Goal: Task Accomplishment & Management: Manage account settings

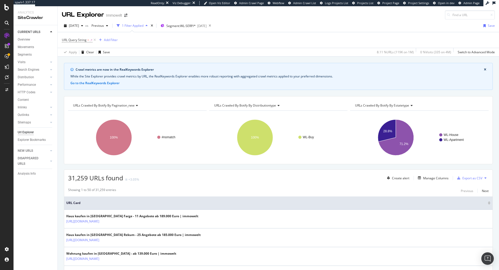
scroll to position [320, 0]
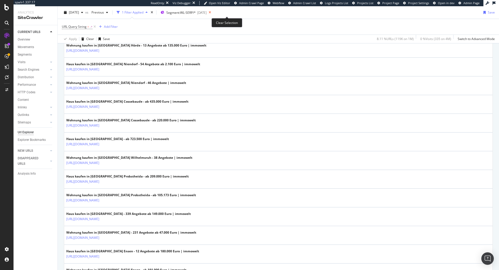
click at [213, 12] on icon at bounding box center [210, 12] width 6 height 7
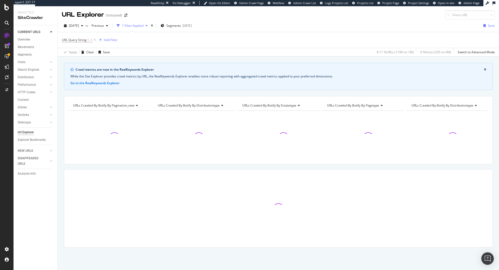
click at [227, 12] on div "URL Explorer Immowelt" at bounding box center [278, 12] width 441 height 13
click at [181, 24] on span "Segments" at bounding box center [173, 25] width 15 height 4
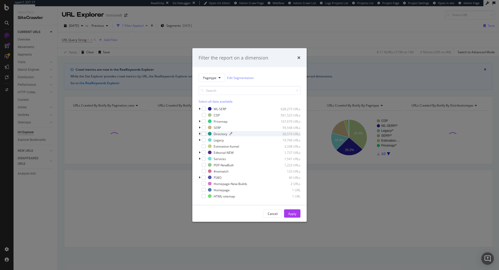
click at [248, 135] on div "modal" at bounding box center [251, 133] width 44 height 3
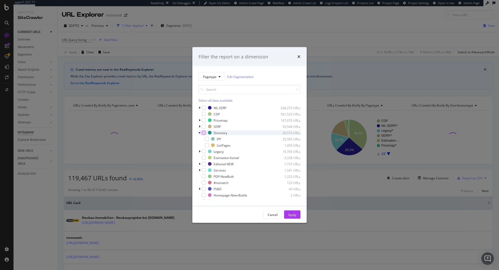
click at [203, 133] on div "modal" at bounding box center [204, 133] width 4 height 4
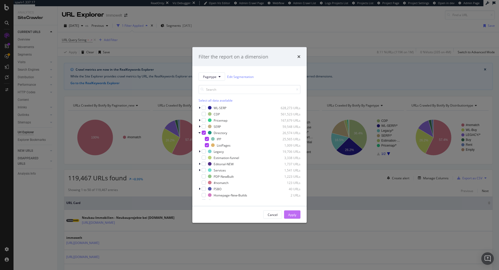
click at [292, 214] on div "Apply" at bounding box center [292, 214] width 8 height 4
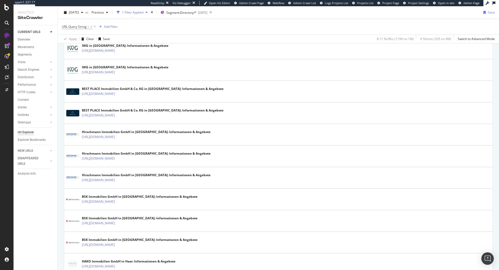
scroll to position [530, 0]
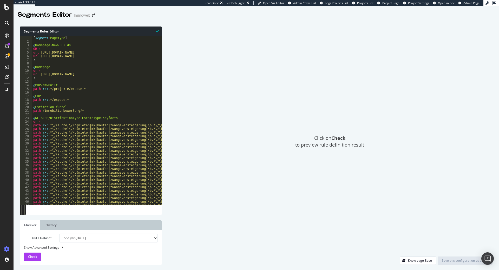
click at [118, 88] on div "[ segment : Pagetype ] @ Homepage-New-Builds OR ( url https://www.immowelt.de/p…" at bounding box center [191, 124] width 318 height 176
type textarea "# End of WL-Categories in GER"
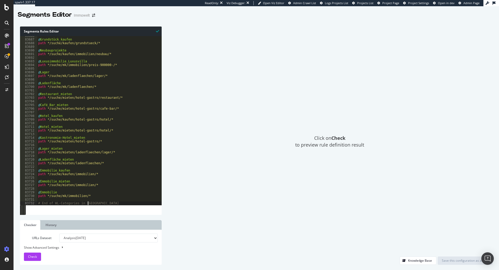
scroll to position [8346, 0]
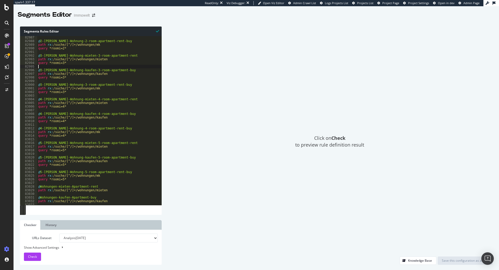
click at [98, 66] on div "@ 2-Zimmer-Wohnung-2-room-apartment-rent-buy path rx : /suche/[^/]+/wohnungen/m…" at bounding box center [196, 124] width 318 height 176
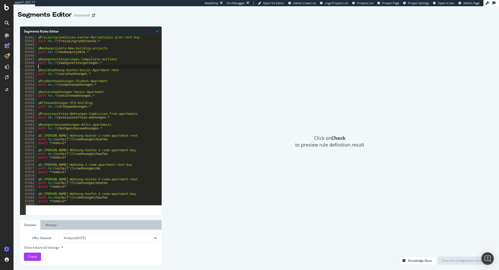
type textarea "# ---- End of segment:Ausland/Countries----"
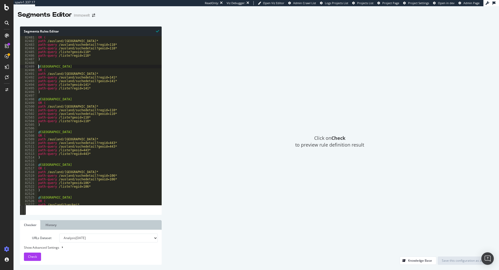
type textarea "@Ungarn"
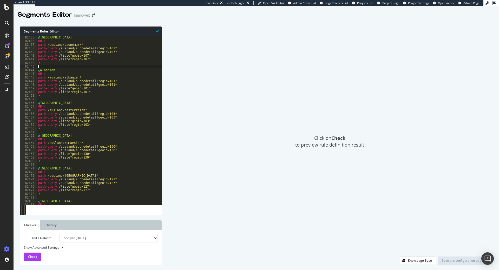
type textarea "query *utm_*"
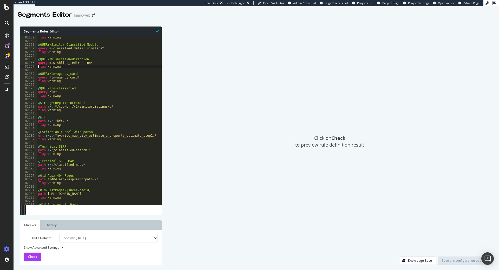
type textarea "@Temporary-Living+Trading-Shopping-Centre"
type textarea "@Temporary-Living+Gastronomy-Hotel-Cafe-Bar-Pub"
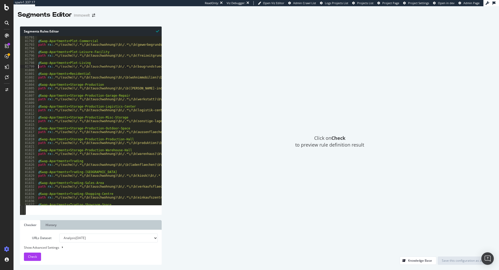
type textarea "@Swap-Apartments+Office"
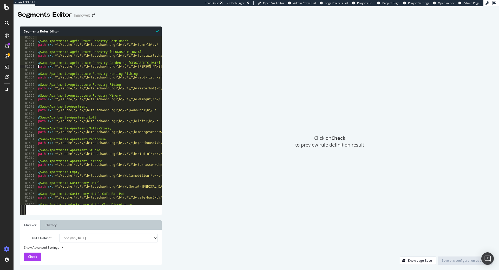
type textarea "@Shared-Flats+Storage-Production-Logistics-Center"
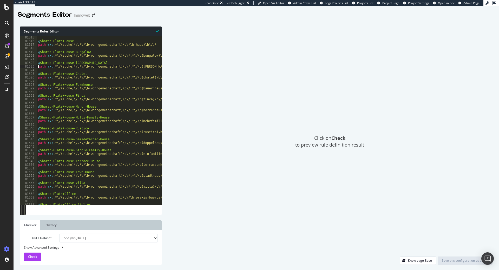
type textarea "@Shared-Flats+Apartment"
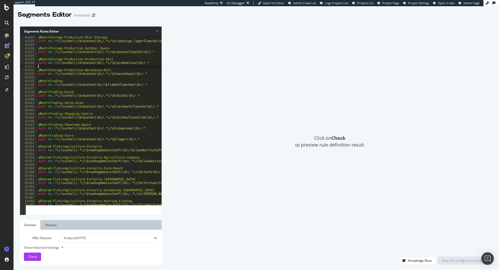
type textarea "@Rent+House-Manor-House"
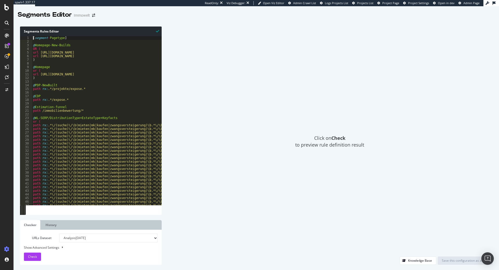
scroll to position [0, 0]
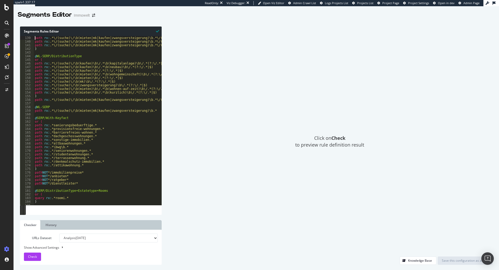
type textarea "path rx:.*\/(suche)\/\b(mieten|mk|kaufen|zwangsversteigerung)\b.*\/(hallen-indu…"
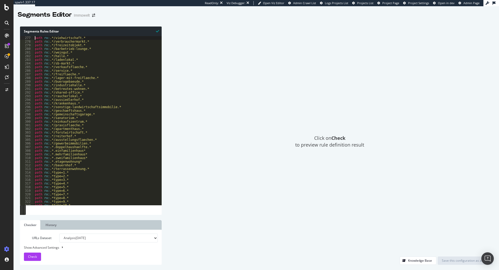
type textarea "path rx:.*type=10.*"
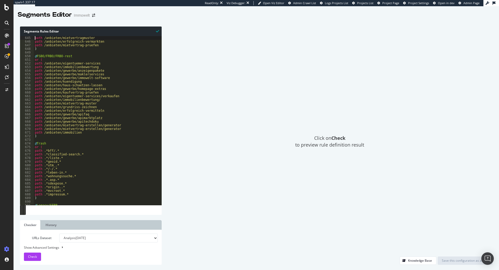
scroll to position [70, 0]
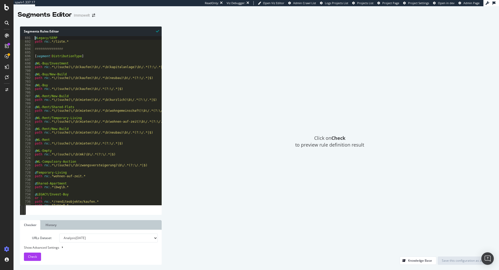
type textarea "path rx:.*/liste.*"
type textarea "###############"
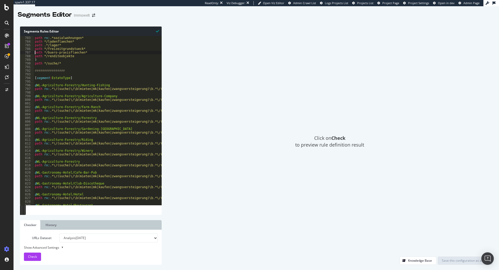
scroll to position [80, 0]
type textarea "path */suche/*"
type textarea "################"
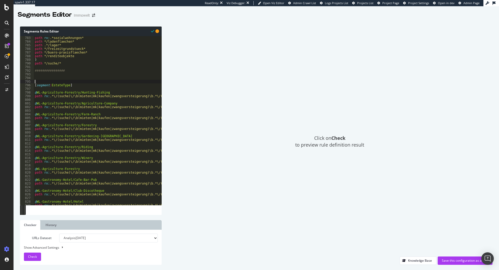
type textarea "[segment:EstateType]"
paste textarea "path *"
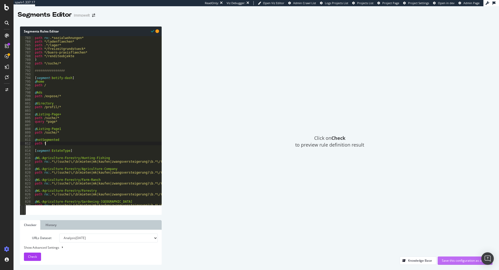
type textarea "path *"
click at [452, 258] on div "Save this configuration as active" at bounding box center [465, 261] width 47 height 8
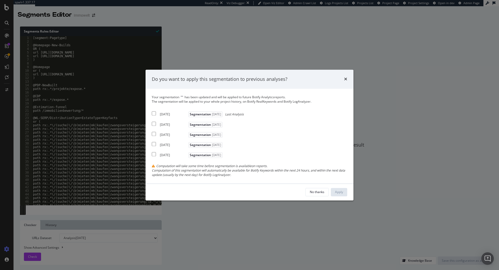
click at [168, 117] on div "2025 Sep. 5th" at bounding box center [173, 114] width 27 height 4
checkbox input "true"
click at [166, 126] on div "2025 Aug. 29th" at bounding box center [173, 124] width 27 height 4
checkbox input "true"
click at [177, 133] on div "2025 Aug. 22nd" at bounding box center [173, 135] width 27 height 4
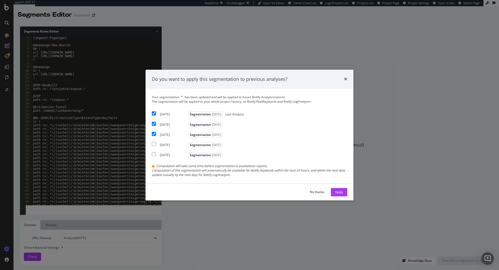
checkbox input "true"
click at [339, 191] on div "Apply" at bounding box center [339, 192] width 8 height 4
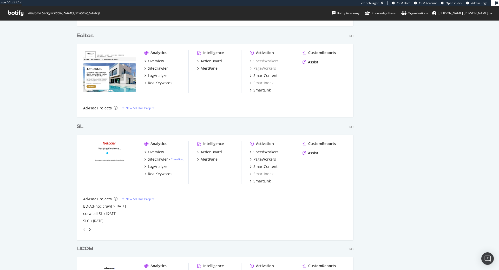
scroll to position [270, 499]
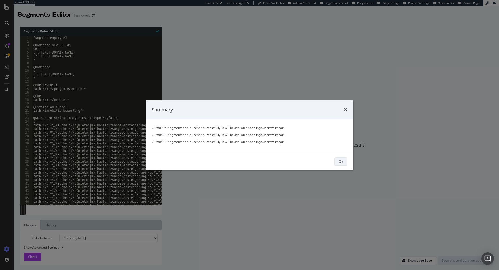
click at [346, 162] on button "Ok" at bounding box center [340, 161] width 13 height 8
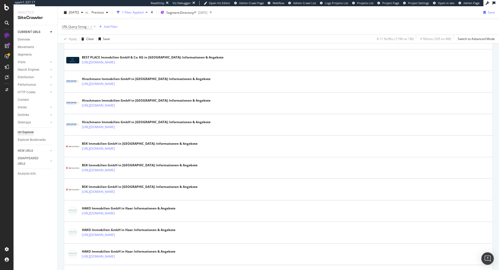
scroll to position [557, 0]
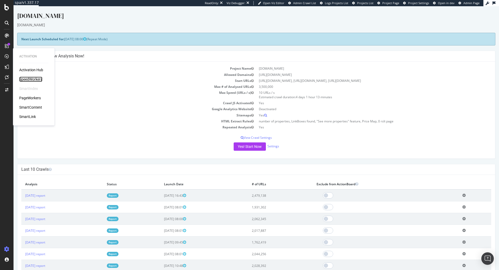
click at [35, 80] on div "SpeedWorkers" at bounding box center [30, 79] width 23 height 5
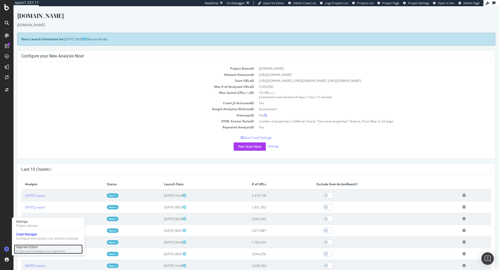
click at [33, 249] on div "Create and manage your segments" at bounding box center [40, 251] width 49 height 4
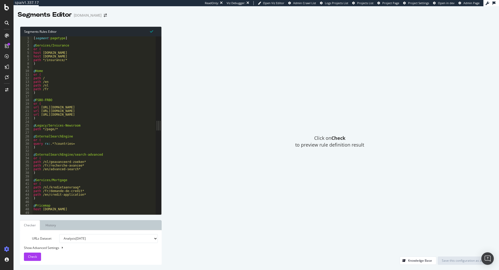
click at [115, 81] on div "[ segment : pagetype ] @ Services/Insurance or ( host protect.immoweb.be host p…" at bounding box center [112, 128] width 160 height 185
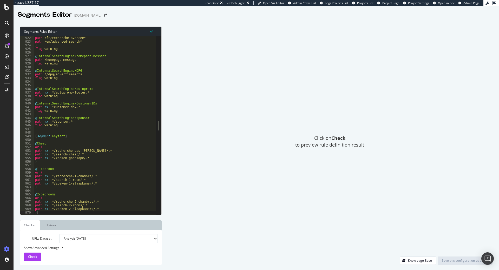
scroll to position [3525, 0]
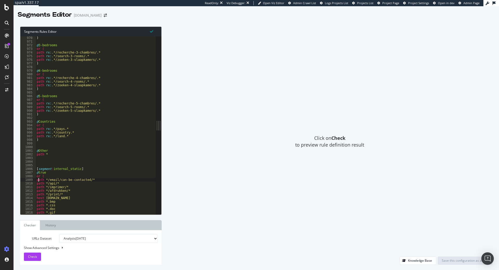
type textarea "[segment:internal_static]"
type textarea "path *"
type textarea "@5-bedrooms"
click at [123, 95] on div ") @ 3-bedrooms or ( path rx : .*/recherche-3-chambres/.* path rx : .*/search-3-…" at bounding box center [116, 128] width 160 height 185
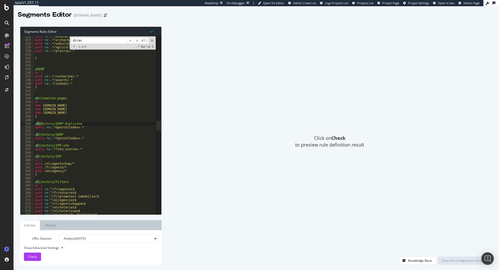
scroll to position [820, 0]
type input "directory"
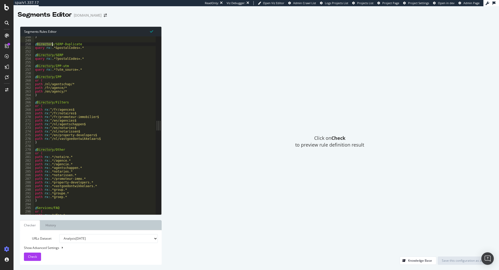
scroll to position [900, 0]
drag, startPoint x: 73, startPoint y: 91, endPoint x: 14, endPoint y: 85, distance: 60.0
click at [14, 85] on div "Segments Rules Editor @Directory/SERP-Duplicate 248 249 250 251 252 253 254 255…" at bounding box center [256, 145] width 485 height 249
type textarea "path /nl/agentschap/* path /fr/agence/*"
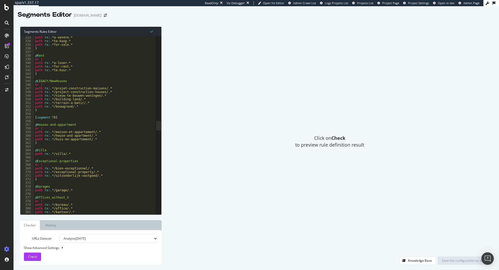
scroll to position [1097, 0]
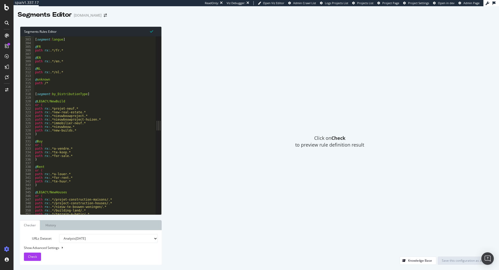
click at [87, 86] on div "[ segment : langue ] @ FR path rx : .*/fr.* @ EN path rx : .*/en.* @ NL path rx…" at bounding box center [114, 126] width 160 height 185
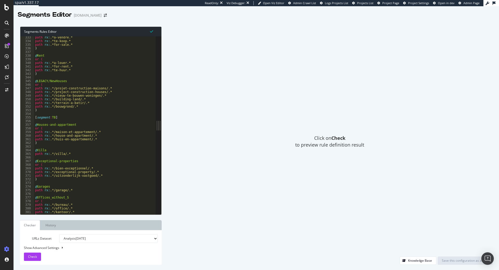
scroll to position [1209, 0]
click at [71, 112] on div "path rx : .*a-vendre.* path rx : .*te-koop.* path rx : .*for-sale.* ) @ Rent or…" at bounding box center [114, 128] width 160 height 185
type textarea ")"
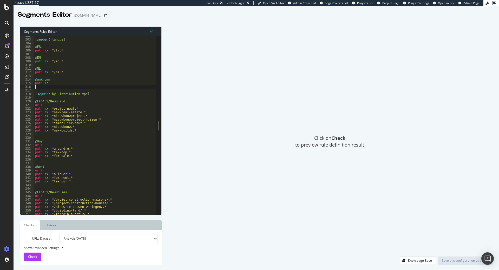
click at [75, 89] on div "[ segment : langue ] @ FR path rx : .*/fr.* @ EN path rx : .*/en.* @ NL path rx…" at bounding box center [114, 126] width 160 height 185
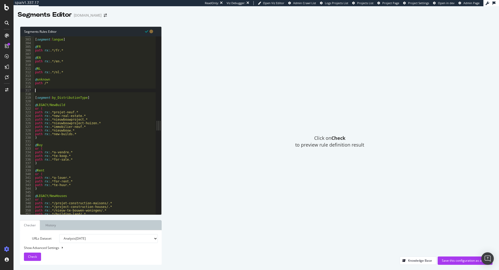
scroll to position [1106, 0]
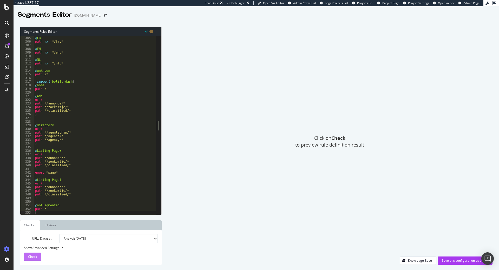
click at [33, 255] on span "Check" at bounding box center [32, 256] width 9 height 4
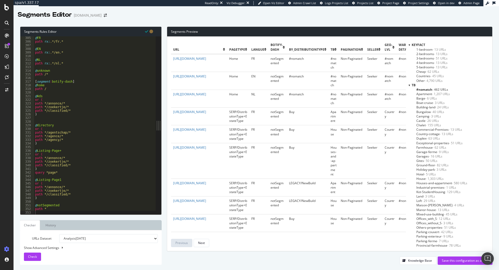
click at [409, 45] on div at bounding box center [409, 45] width 2 height 4
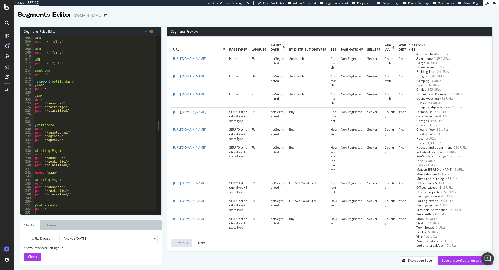
click at [410, 48] on div at bounding box center [409, 49] width 2 height 4
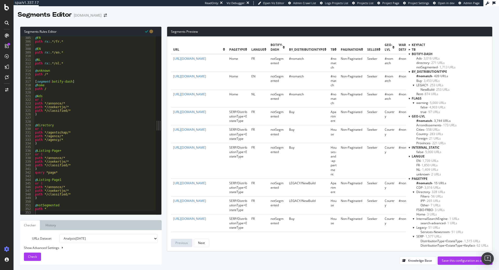
click at [423, 67] on span "notSegmented - 1,713 URLs" at bounding box center [435, 67] width 39 height 4
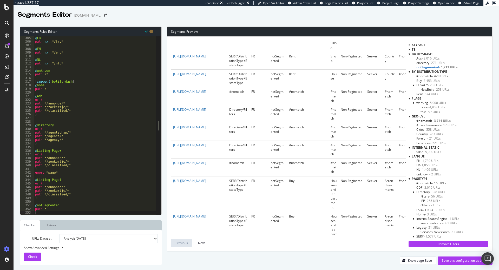
scroll to position [424, 0]
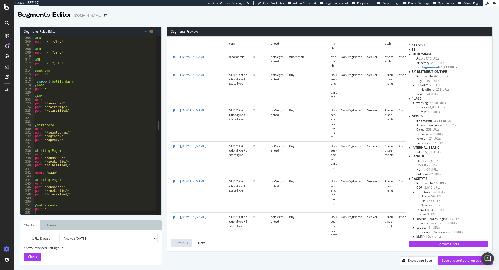
click at [80, 114] on div "@ FR path rx : .*/fr.* @ EN path rx : .*/en.* @ NL path rx : .*/nl.* @ unknown …" at bounding box center [114, 128] width 160 height 185
click at [74, 144] on div "@ FR path rx : .*/fr.* @ EN path rx : .*/en.* @ NL path rx : .*/nl.* @ unknown …" at bounding box center [114, 128] width 160 height 185
click at [52, 158] on div "@ FR path rx : .*/fr.* @ EN path rx : .*/en.* @ NL path rx : .*/nl.* @ unknown …" at bounding box center [114, 128] width 160 height 185
click at [96, 157] on div "@ FR path rx : .*/fr.* @ EN path rx : .*/en.* @ NL path rx : .*/nl.* @ unknown …" at bounding box center [114, 128] width 160 height 185
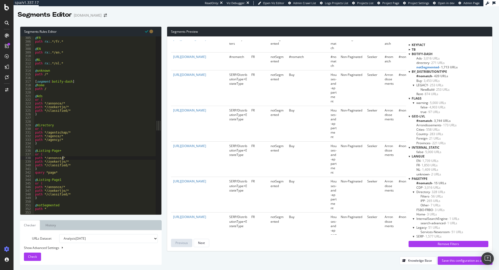
click at [55, 161] on div "@ FR path rx : .*/fr.* @ EN path rx : .*/en.* @ NL path rx : .*/nl.* @ unknown …" at bounding box center [114, 128] width 160 height 185
click at [54, 157] on div "@ FR path rx : .*/fr.* @ EN path rx : .*/en.* @ NL path rx : .*/nl.* @ unknown …" at bounding box center [114, 128] width 160 height 185
click at [91, 134] on div "@ FR path rx : .*/fr.* @ EN path rx : .*/en.* @ NL path rx : .*/nl.* @ unknown …" at bounding box center [114, 128] width 160 height 185
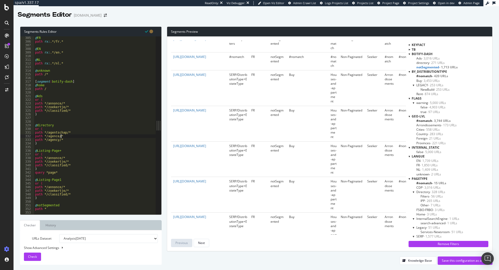
type textarea ")"
type textarea "or ("
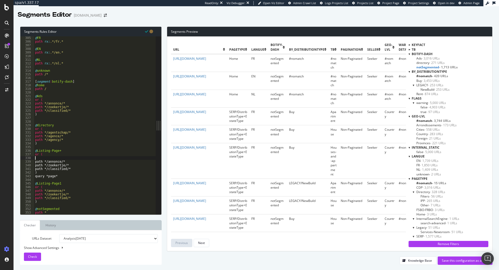
paste textarea "/recherche/|/search/|/zoeken/"
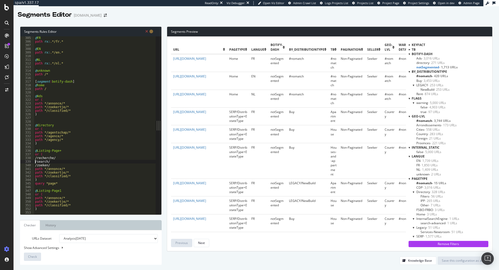
type textarea "/recherche/"
paste textarea "recherch"
type textarea "/search/"
paste textarea "search"
type textarea "/zoeken/"
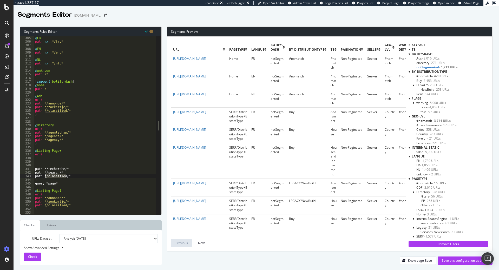
paste textarea "zoeken"
type textarea "path */recherche/*"
type textarea "query *page*"
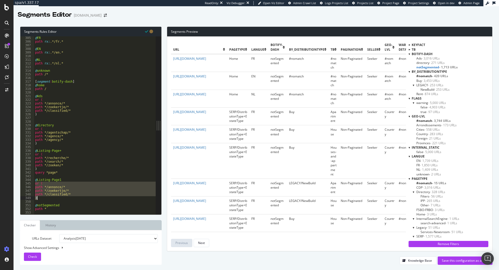
paste textarea "Cursor at row 349"
type textarea "@Listing-Page1"
type textarea "query *page*"
type textarea ")"
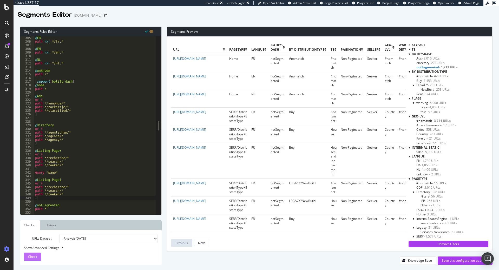
click at [27, 258] on button "Check" at bounding box center [32, 257] width 17 height 8
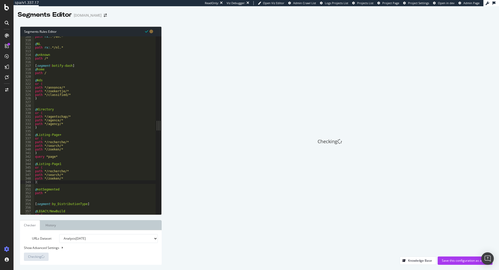
scroll to position [1138, 0]
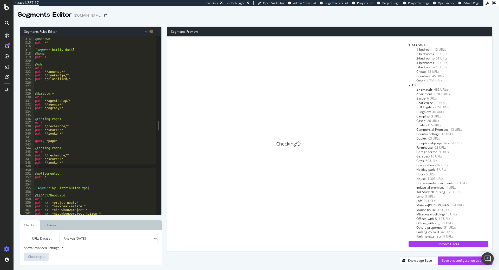
click at [408, 86] on div at bounding box center [409, 85] width 2 height 4
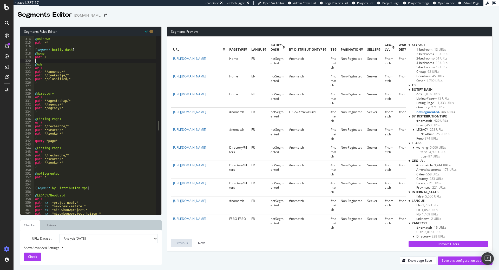
click at [75, 60] on div "@ unknown path /* [ segment : botify-dash ] @ home path / @ Ads or ( path */ann…" at bounding box center [114, 126] width 160 height 185
drag, startPoint x: 220, startPoint y: 59, endPoint x: 211, endPoint y: 60, distance: 8.9
click at [211, 60] on td "https://www.immoweb.be/fr" at bounding box center [199, 63] width 56 height 18
copy link "/fr"
click at [59, 58] on div "@ unknown path /* [ segment : botify-dash ] @ home path / @ Ads or ( path */ann…" at bounding box center [114, 126] width 160 height 185
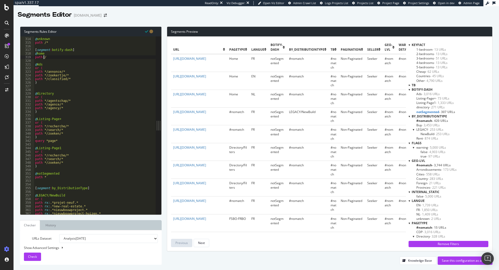
type textarea "@home"
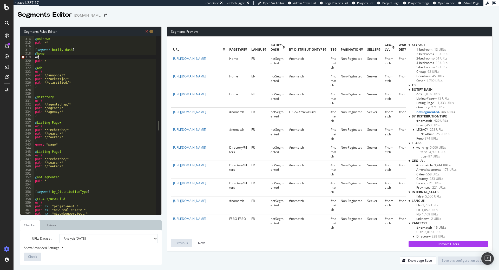
scroll to position [0, 0]
type textarea "path /"
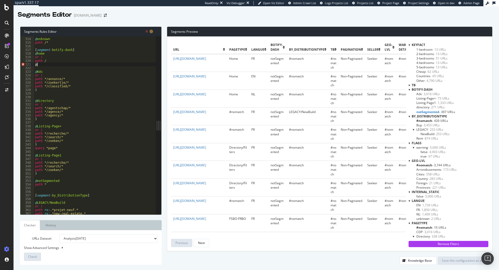
scroll to position [0, 0]
type textarea "path /fr"
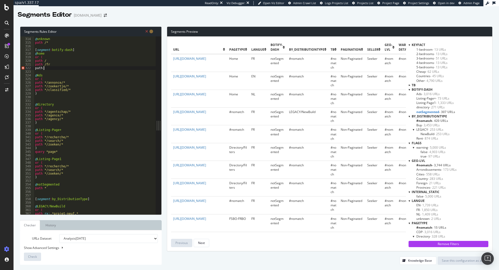
scroll to position [0, 1]
type textarea "path /en"
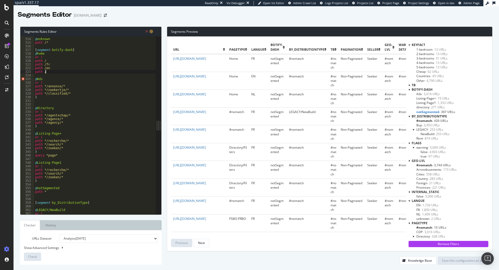
type textarea "path /nl"
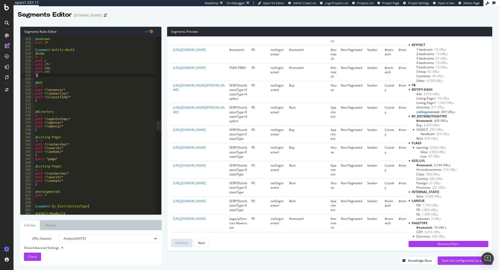
scroll to position [159, 0]
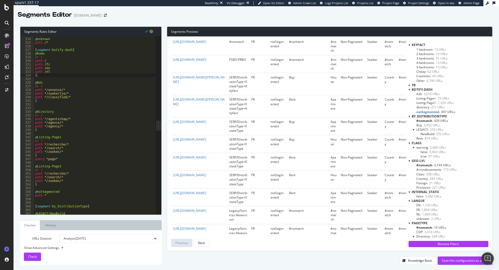
type textarea "@Listing-Page+"
click at [73, 139] on div "@ unknown path /* [ segment : botify-dash ] @ home or ( path / path /fr path /e…" at bounding box center [114, 126] width 160 height 185
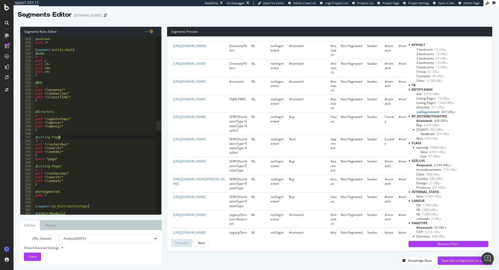
scroll to position [901, 0]
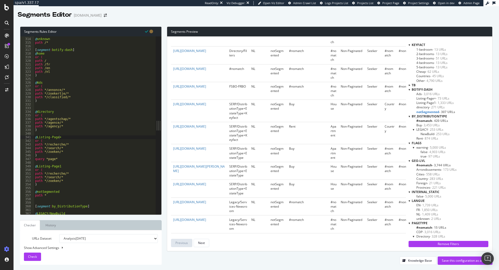
click at [431, 104] on span "Listing-Page1 - 1,333 URLs" at bounding box center [434, 103] width 37 height 4
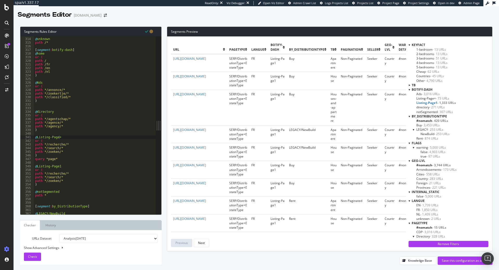
click at [443, 111] on span "- 307 URLs" at bounding box center [445, 112] width 15 height 4
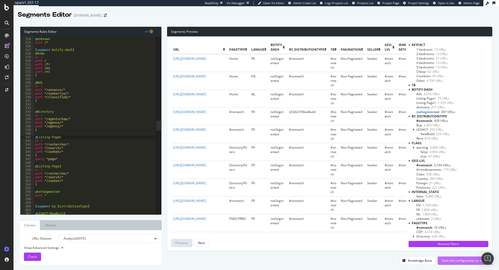
click at [464, 261] on div "Save this configuration as active" at bounding box center [465, 260] width 47 height 4
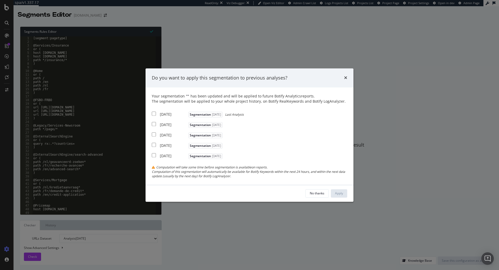
click at [170, 114] on div "[DATE]" at bounding box center [173, 114] width 27 height 5
checkbox input "true"
click at [169, 122] on div "2025 Aug. 29th Segmentation 2025-06-23" at bounding box center [188, 124] width 72 height 6
checkbox input "true"
click at [166, 132] on div "2025 Aug. 1st Segmentation 2025-06-23" at bounding box center [188, 134] width 72 height 6
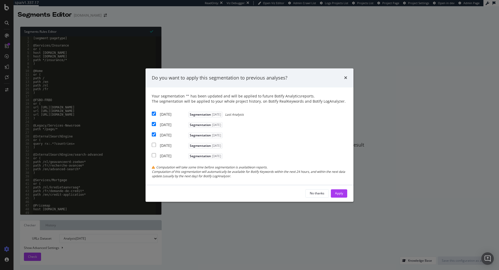
checkbox input "true"
click at [337, 192] on div "Apply" at bounding box center [339, 193] width 8 height 4
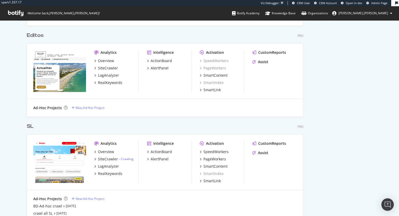
scroll to position [216, 399]
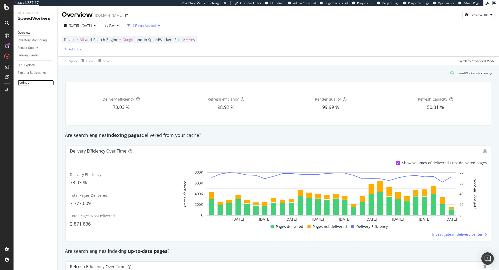
click at [19, 84] on div "Settings" at bounding box center [23, 82] width 11 height 5
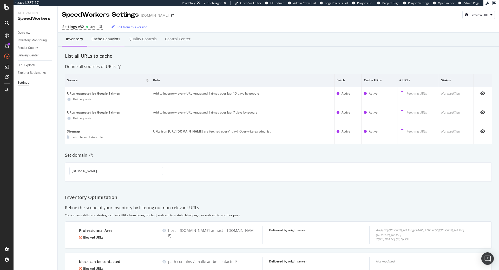
click at [104, 39] on div "Cache behaviors" at bounding box center [105, 38] width 29 height 5
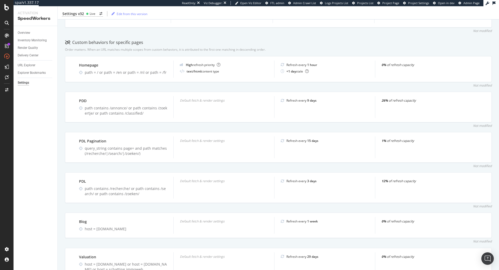
scroll to position [148, 0]
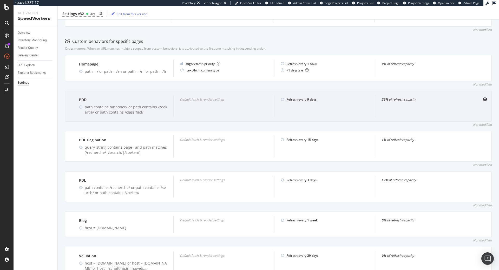
click at [113, 107] on div "path contains /annonce/ or path contains /zoekertje/ or path contains /classifi…" at bounding box center [126, 109] width 82 height 10
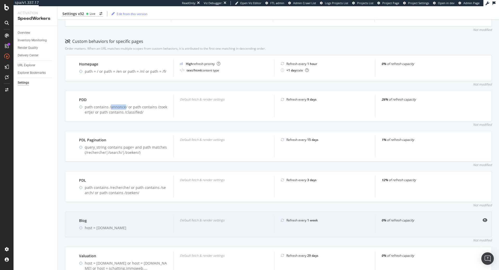
copy div "annonce"
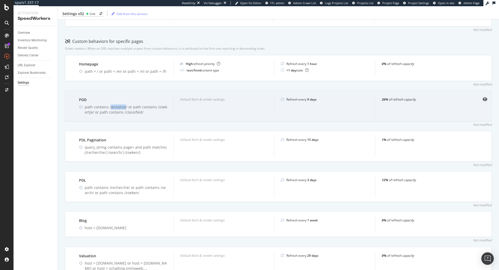
click at [159, 106] on div "path contains /annonce/ or path contains /zoekertje/ or path contains /classifi…" at bounding box center [126, 109] width 82 height 10
drag, startPoint x: 157, startPoint y: 107, endPoint x: 90, endPoint y: 113, distance: 67.0
click at [90, 113] on div "path contains /annonce/ or path contains /zoekertje/ or path contains /classifi…" at bounding box center [126, 109] width 82 height 10
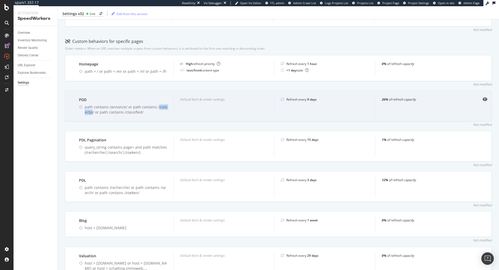
copy div "zoekertje"
click at [127, 113] on div "path contains /annonce/ or path contains /zoekertje/ or path contains /classifi…" at bounding box center [126, 109] width 82 height 10
copy div "classified"
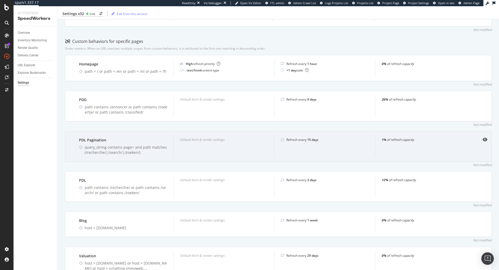
click at [127, 148] on div "query_string contains page= and path matches (/recherche/|/search/|/zoeken/)" at bounding box center [126, 150] width 82 height 10
copy div "page"
drag, startPoint x: 138, startPoint y: 154, endPoint x: 86, endPoint y: 154, distance: 52.0
click at [86, 154] on div "query_string contains page= and path matches (/recherche/|/search/|/zoeken/)" at bounding box center [126, 150] width 82 height 10
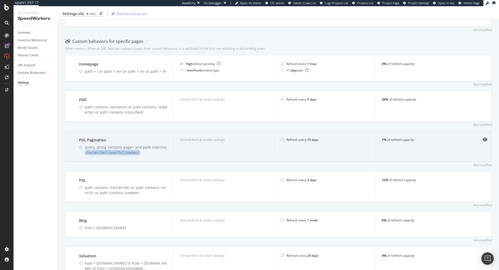
copy div "/recherche/|/search/|/zoeken/"
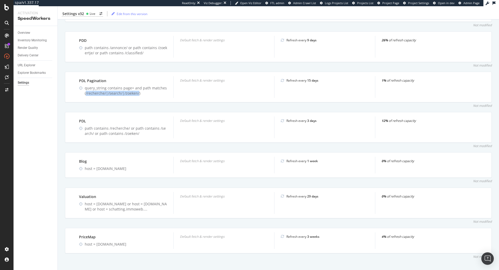
scroll to position [214, 0]
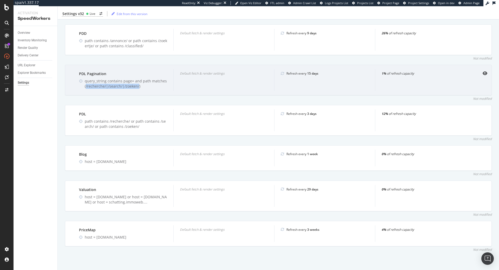
copy div "/recherche/|/search/|/zoeken/"
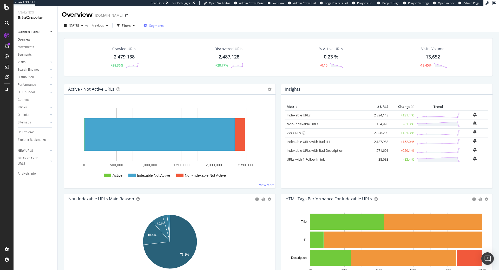
click at [164, 26] on span "Segments" at bounding box center [156, 25] width 15 height 4
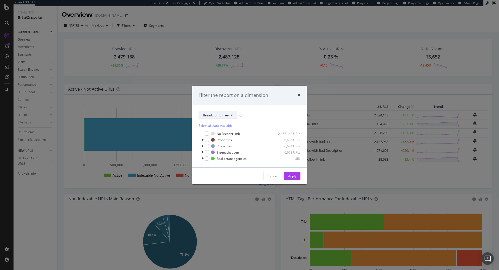
click at [217, 114] on span "Breadcrumb Tree" at bounding box center [216, 115] width 26 height 4
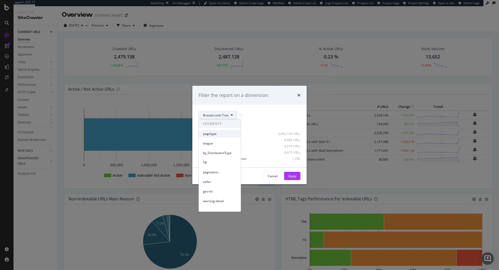
click at [214, 135] on span "pagetype" at bounding box center [220, 133] width 34 height 5
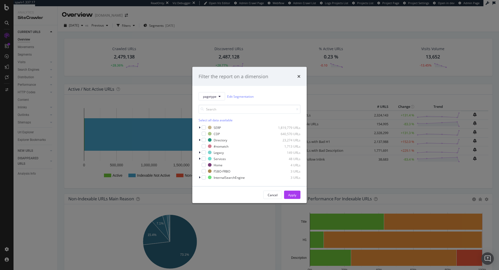
click at [216, 143] on div "SERP 1,819,779 URLs CDP 640,570 URLs Directory 23,274 URLs #nomatch 1,713 URLs …" at bounding box center [250, 152] width 102 height 55
click at [215, 140] on div "Directory" at bounding box center [221, 140] width 14 height 4
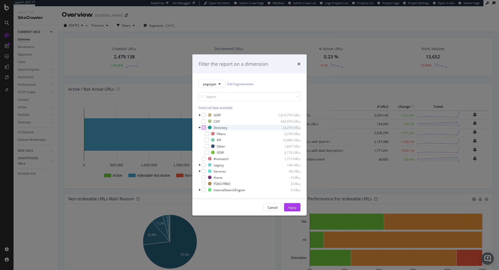
click at [202, 128] on div "modal" at bounding box center [204, 128] width 4 height 4
click at [296, 207] on div "Apply" at bounding box center [292, 207] width 8 height 4
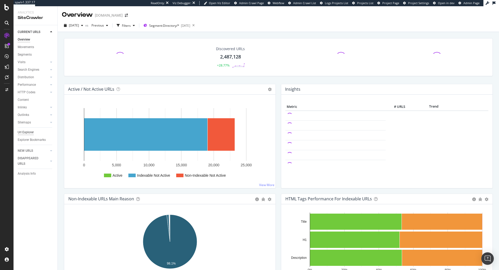
click at [29, 135] on div "Url Explorer" at bounding box center [26, 132] width 16 height 5
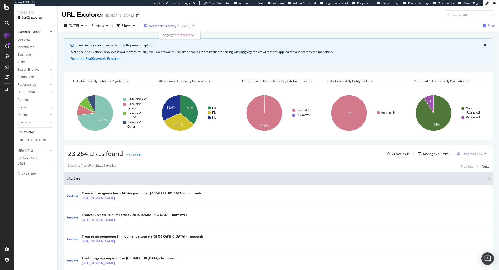
click at [165, 26] on span "Segment: Directory/*" at bounding box center [164, 26] width 30 height 4
